Goal: Check status: Check status

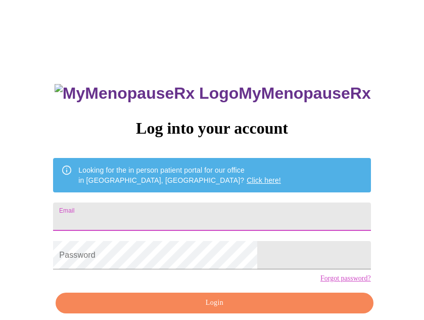
click at [237, 215] on input "Email" at bounding box center [212, 216] width 318 height 28
type input "[EMAIL_ADDRESS][DOMAIN_NAME]"
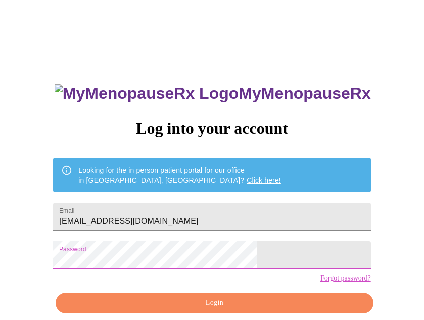
scroll to position [46, 0]
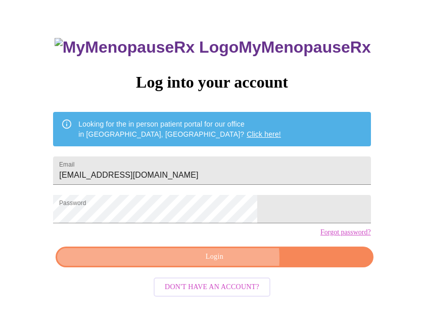
click at [225, 263] on span "Login" at bounding box center [214, 256] width 294 height 13
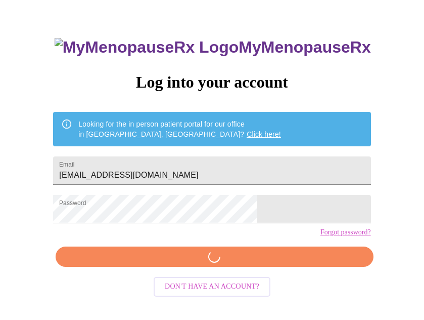
scroll to position [46, 0]
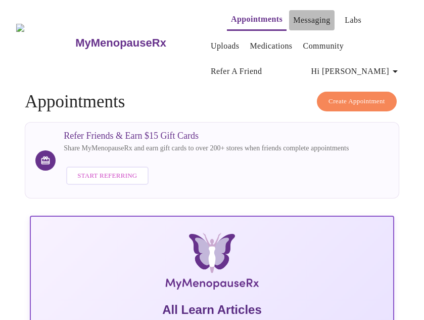
click at [306, 16] on link "Messaging" at bounding box center [311, 20] width 37 height 14
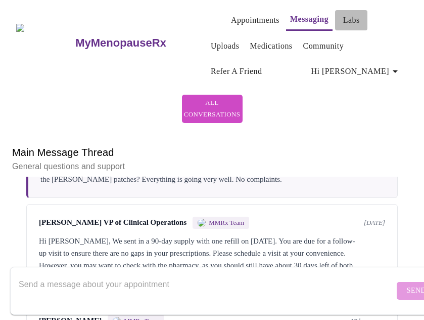
click at [343, 18] on link "Labs" at bounding box center [351, 20] width 17 height 14
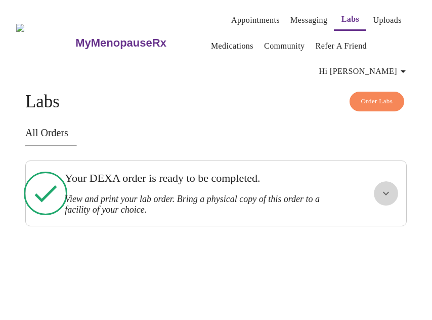
click at [389, 192] on icon "show more" at bounding box center [386, 194] width 6 height 4
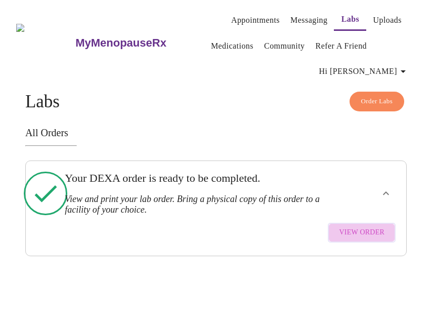
click at [376, 228] on span "View Order" at bounding box center [362, 232] width 46 height 13
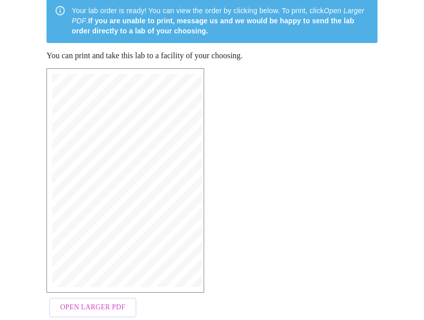
scroll to position [205, 0]
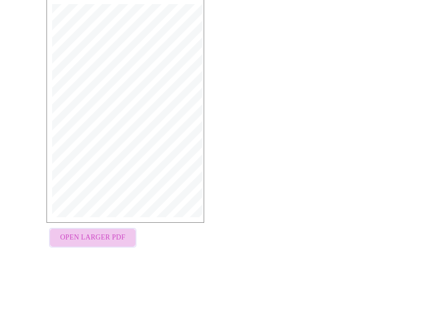
click at [98, 234] on span "Open Larger PDF" at bounding box center [92, 237] width 65 height 13
